Goal: Navigation & Orientation: Find specific page/section

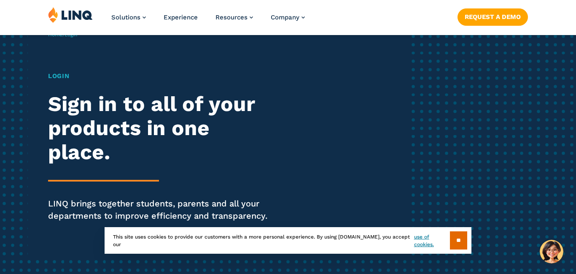
scroll to position [55, 0]
click at [62, 75] on h1 "Login" at bounding box center [159, 76] width 222 height 10
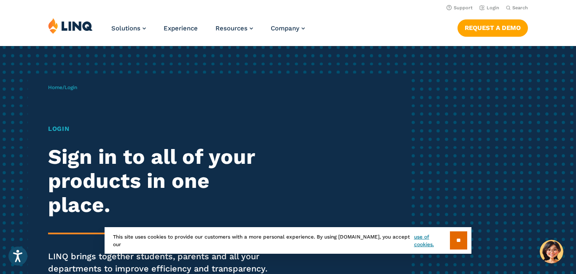
scroll to position [0, 0]
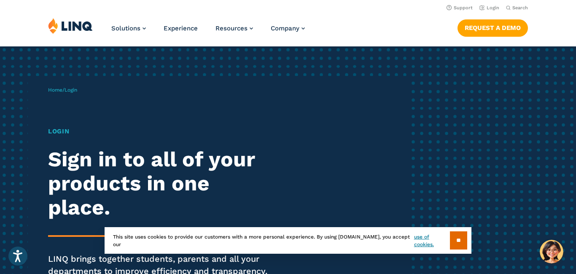
click at [74, 90] on span "Login" at bounding box center [70, 90] width 13 height 6
